Goal: Task Accomplishment & Management: Manage account settings

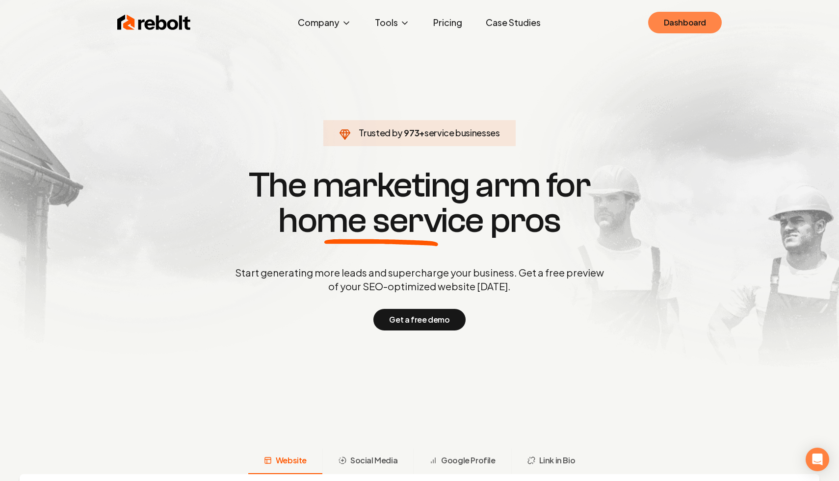
click at [699, 20] on link "Dashboard" at bounding box center [685, 23] width 74 height 22
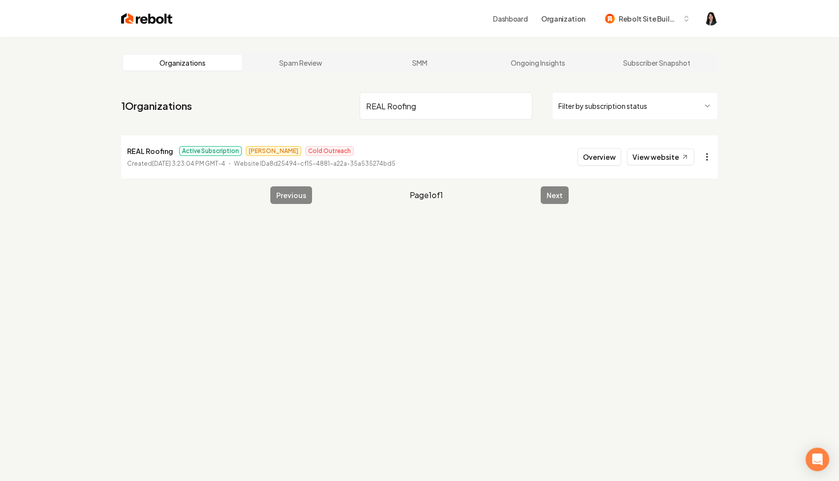
click at [706, 151] on html "Dashboard Organization Rebolt Site Builder Organizations Spam Review SMM Ongoin…" at bounding box center [419, 240] width 839 height 481
click at [690, 238] on link "View in Stripe" at bounding box center [683, 242] width 62 height 16
drag, startPoint x: 434, startPoint y: 107, endPoint x: 291, endPoint y: 83, distance: 144.8
click at [291, 83] on main "Organizations Spam Review SMM Ongoing Insights Subscriber Snapshot 1 Organizati…" at bounding box center [419, 128] width 628 height 182
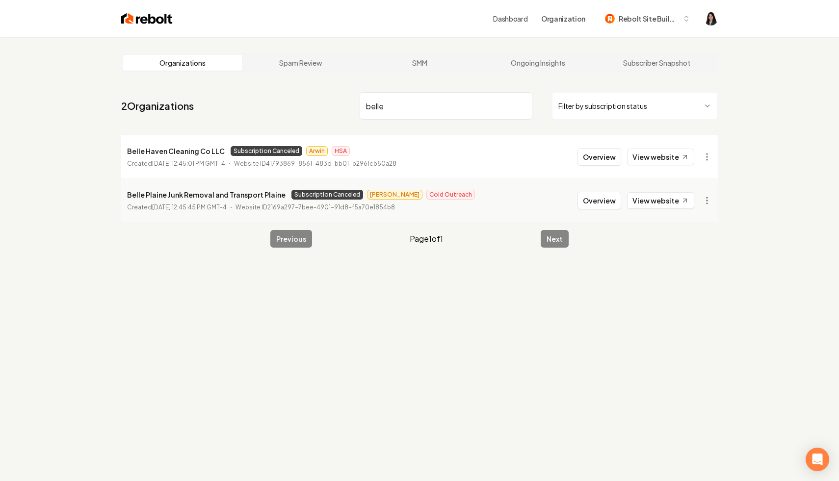
type input "belle"
drag, startPoint x: 279, startPoint y: 195, endPoint x: 118, endPoint y: 193, distance: 160.9
click at [118, 193] on main "Organizations Spam Review SMM Ongoing Insights Subscriber Snapshot 2 Organizati…" at bounding box center [419, 150] width 628 height 226
copy p "Belle Plaine Junk Removal and Transport Plaine"
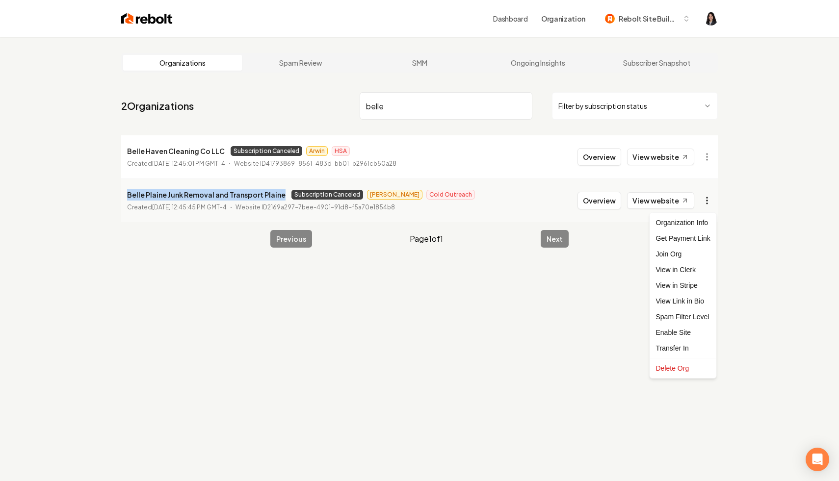
click at [708, 204] on html "Dashboard Organization Rebolt Site Builder Organizations Spam Review SMM Ongoin…" at bounding box center [419, 240] width 839 height 481
click at [696, 283] on link "View in Stripe" at bounding box center [683, 286] width 62 height 16
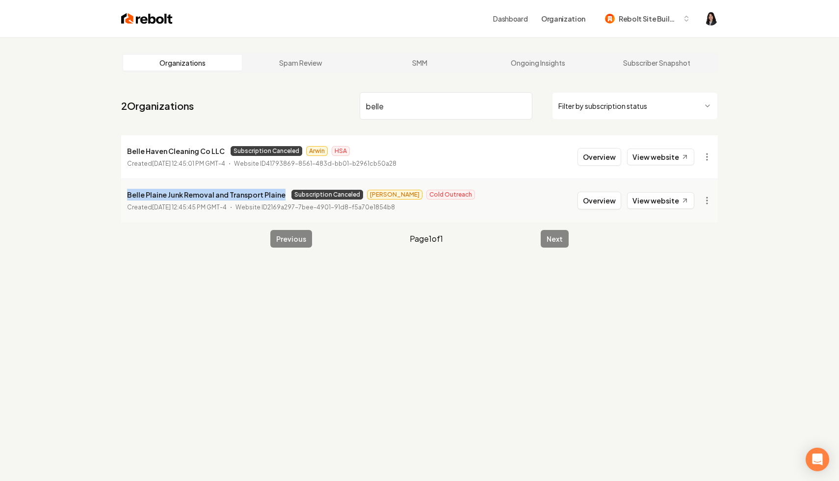
click at [523, 105] on input "belle" at bounding box center [445, 105] width 173 height 27
